Goal: Information Seeking & Learning: Learn about a topic

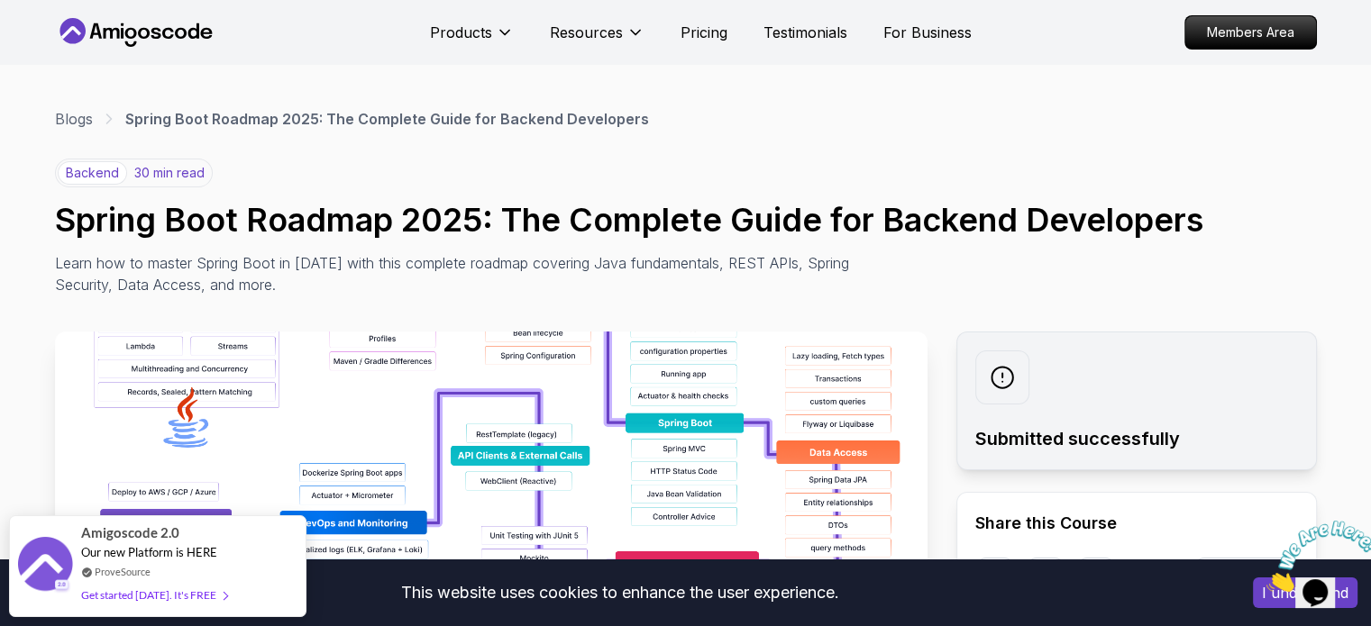
click at [1315, 584] on img at bounding box center [1322, 556] width 112 height 71
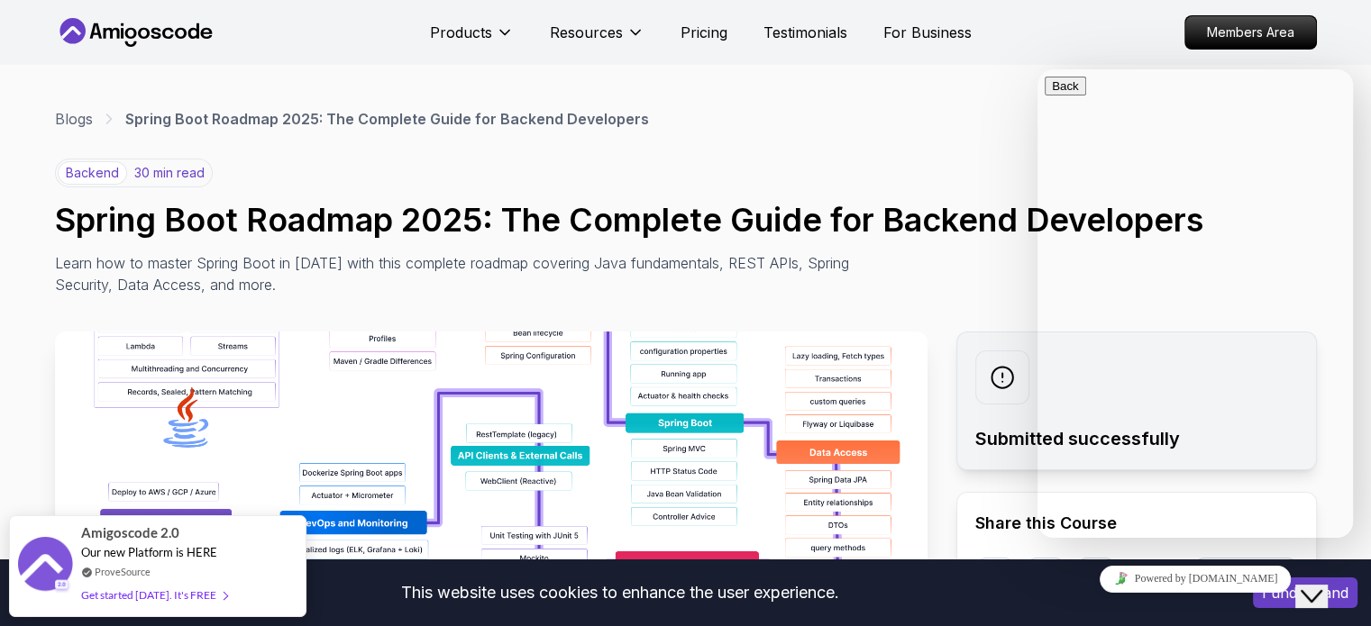
click at [969, 169] on div "backend 30 min read Spring Boot Roadmap 2025: The Complete Guide for Backend De…" at bounding box center [686, 227] width 1262 height 137
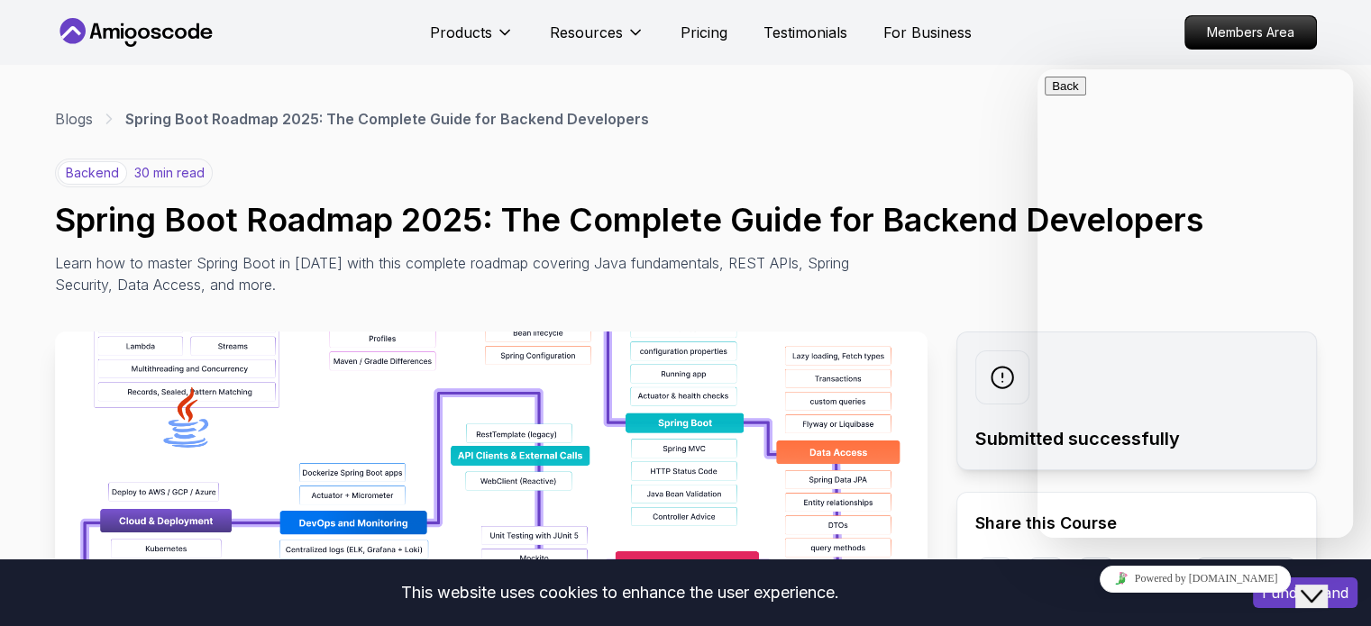
click at [1153, 40] on nav "Products Resources Pricing Testimonials For Business Members Area" at bounding box center [686, 32] width 1262 height 65
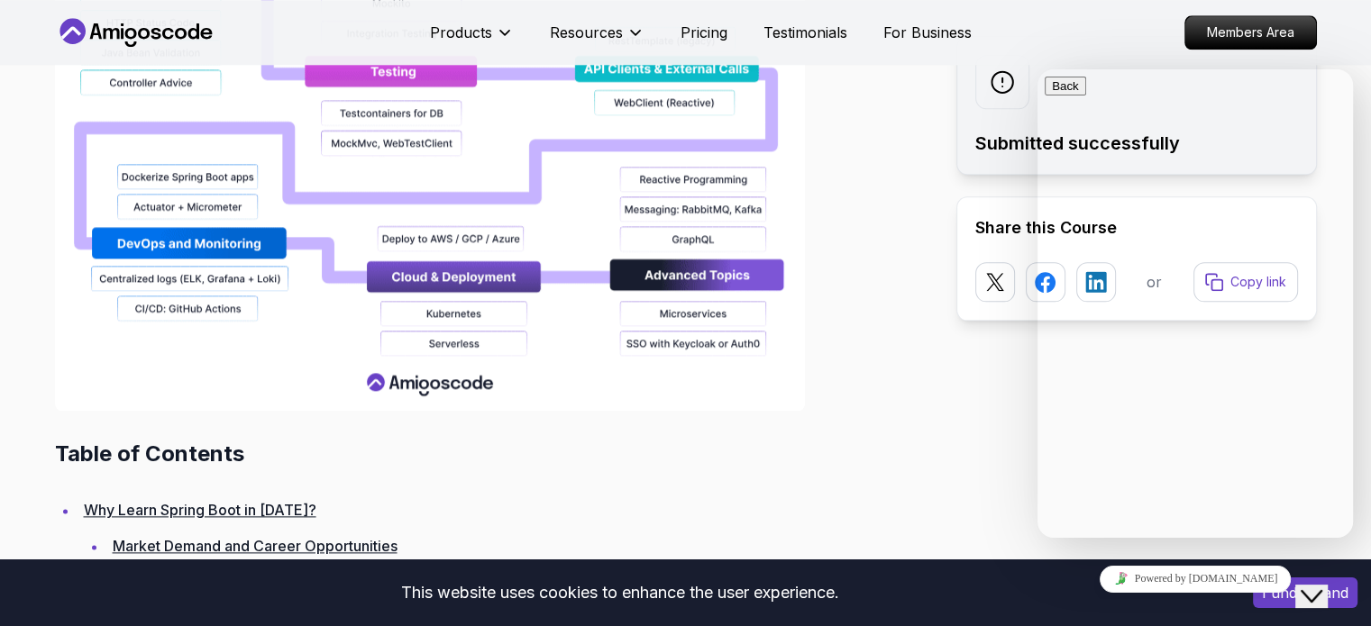
scroll to position [2073, 0]
